Goal: Task Accomplishment & Management: Manage account settings

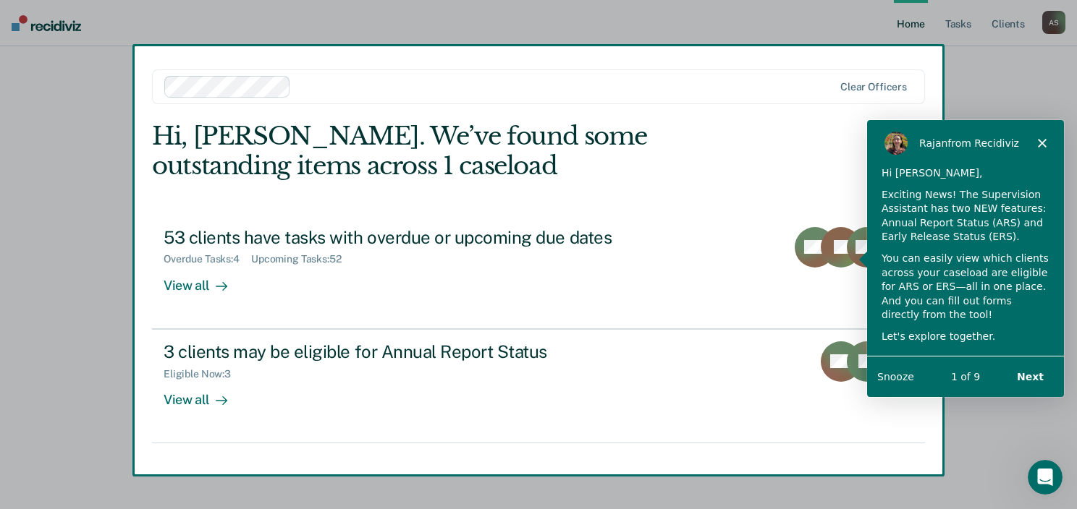
click at [1043, 145] on icon "Close" at bounding box center [1041, 142] width 9 height 9
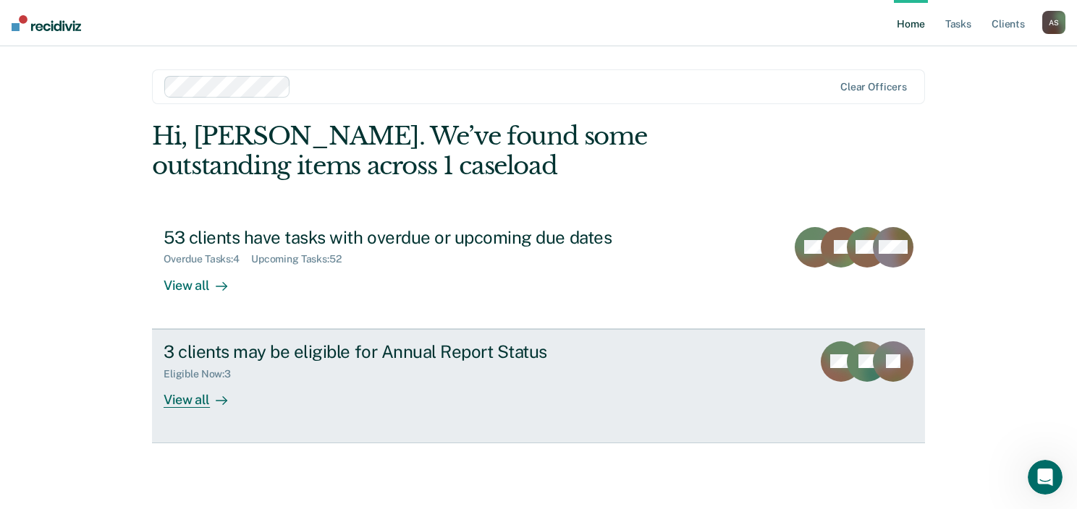
click at [159, 424] on link "3 clients may be eligible for Annual Report Status Eligible Now : 3 View all WE…" at bounding box center [538, 386] width 773 height 114
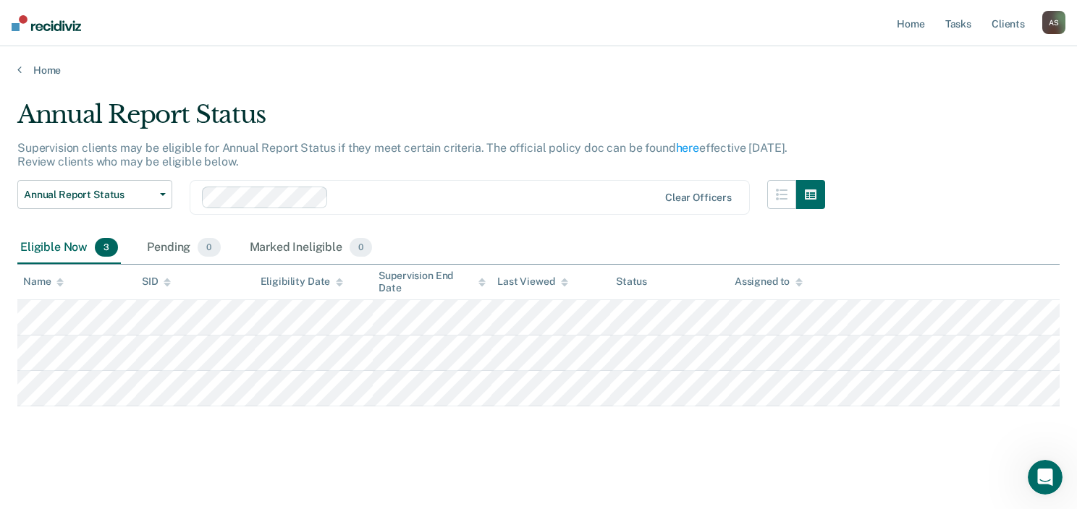
click at [10, 58] on div "Home" at bounding box center [538, 61] width 1077 height 30
drag, startPoint x: 24, startPoint y: 62, endPoint x: 35, endPoint y: 79, distance: 19.9
click at [25, 65] on div "Home" at bounding box center [538, 61] width 1077 height 30
click at [38, 68] on link "Home" at bounding box center [538, 70] width 1042 height 13
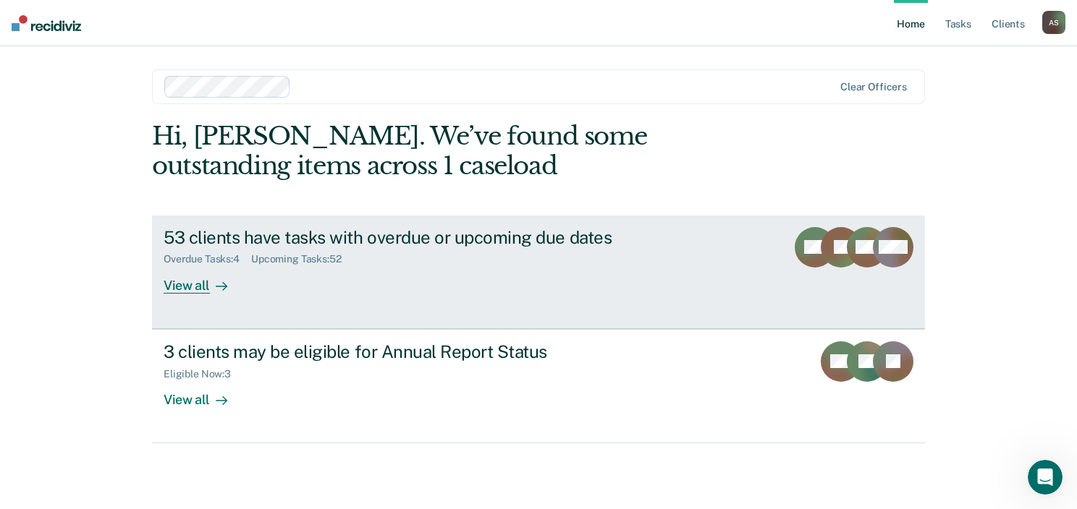
click at [197, 281] on div "View all" at bounding box center [204, 280] width 81 height 28
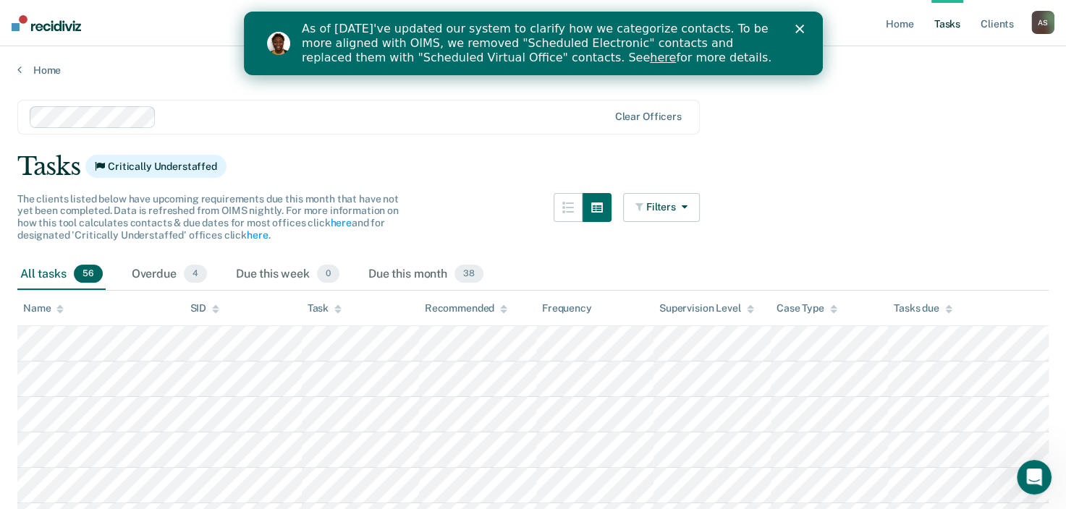
click at [800, 26] on polygon "Close" at bounding box center [798, 29] width 9 height 9
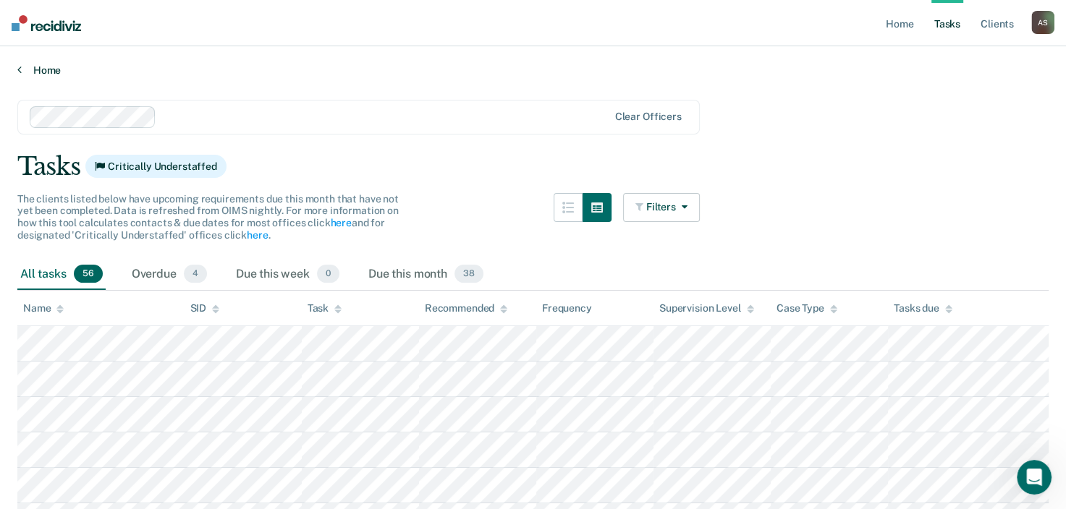
click at [20, 64] on icon at bounding box center [19, 70] width 4 height 12
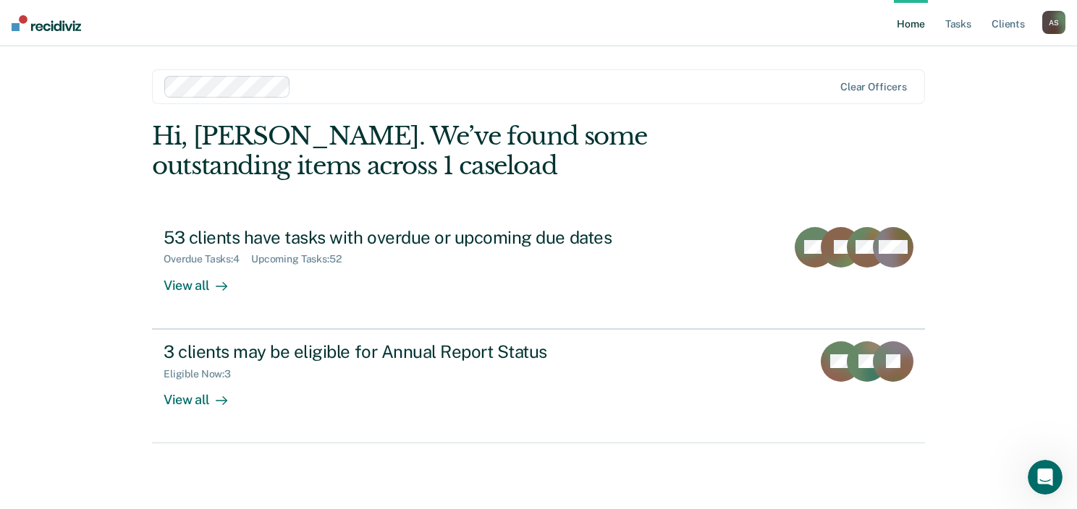
click at [1056, 22] on div "A S" at bounding box center [1053, 22] width 23 height 23
click at [967, 93] on link "Log Out" at bounding box center [995, 95] width 116 height 12
